Goal: Information Seeking & Learning: Learn about a topic

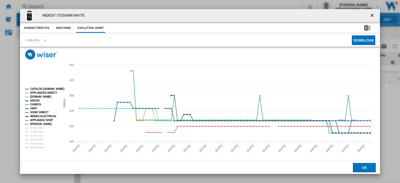
click at [370, 15] on ng-md-icon "getI18NText('BUTTONS.CLOSE_DIALOG')" at bounding box center [373, 16] width 6 height 6
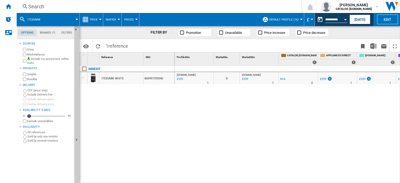
click at [34, 5] on div "Search" at bounding box center [158, 6] width 260 height 7
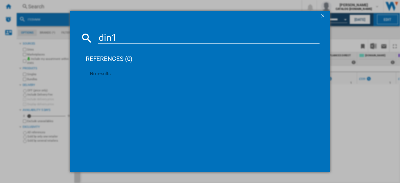
type input "din15"
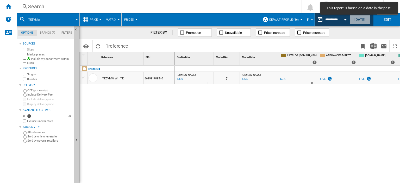
click at [358, 18] on button "[DATE]" at bounding box center [360, 20] width 21 height 10
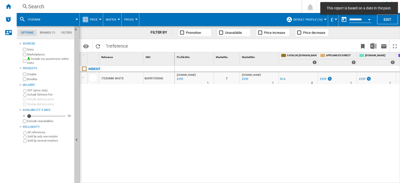
click at [41, 7] on div "Search" at bounding box center [158, 6] width 260 height 7
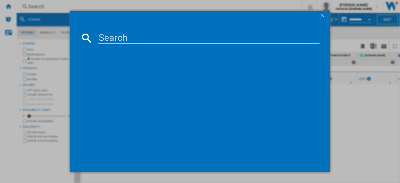
click at [106, 38] on input at bounding box center [208, 38] width 221 height 13
type input "din15x20"
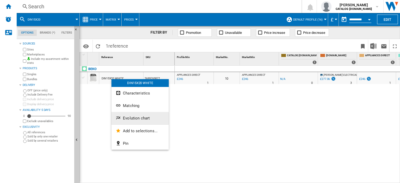
click at [145, 114] on button "Evolution chart" at bounding box center [140, 118] width 57 height 13
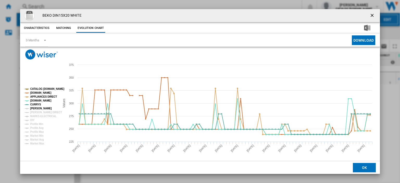
click at [34, 108] on tspan "JOHN LEWIS" at bounding box center [41, 108] width 22 height 3
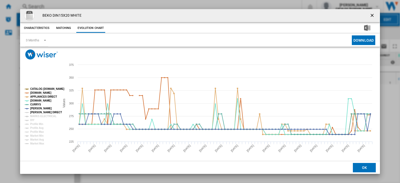
click at [34, 111] on tspan "HUGHES DIRECT" at bounding box center [46, 112] width 32 height 3
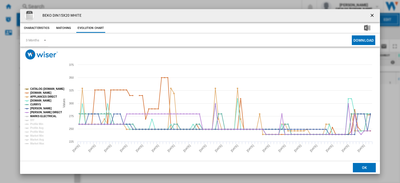
click at [37, 116] on tspan "MARKS ELECTRICAL" at bounding box center [43, 116] width 26 height 3
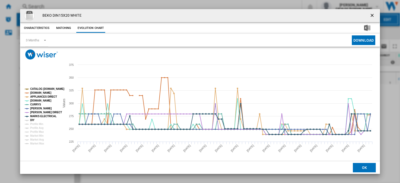
click at [33, 119] on tspan "DIY" at bounding box center [32, 120] width 4 height 3
